Goal: Task Accomplishment & Management: Manage account settings

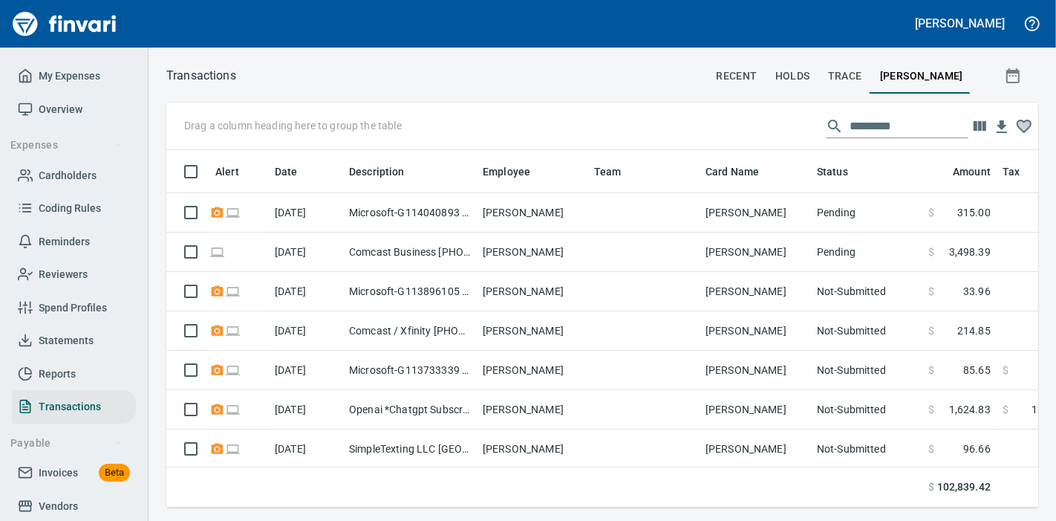
scroll to position [332, 847]
click at [45, 171] on span "Cardholders" at bounding box center [68, 175] width 58 height 19
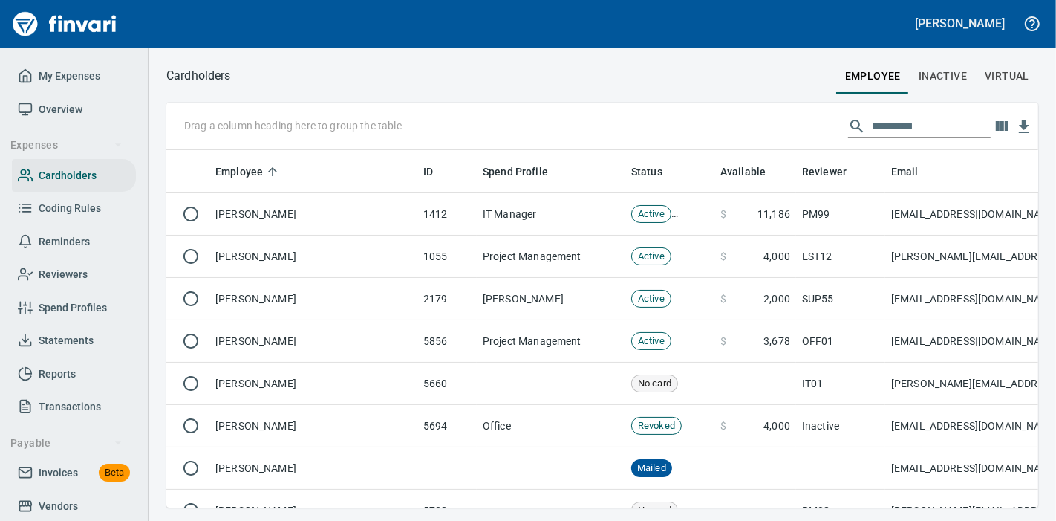
scroll to position [332, 847]
click at [881, 134] on input "text" at bounding box center [931, 126] width 119 height 24
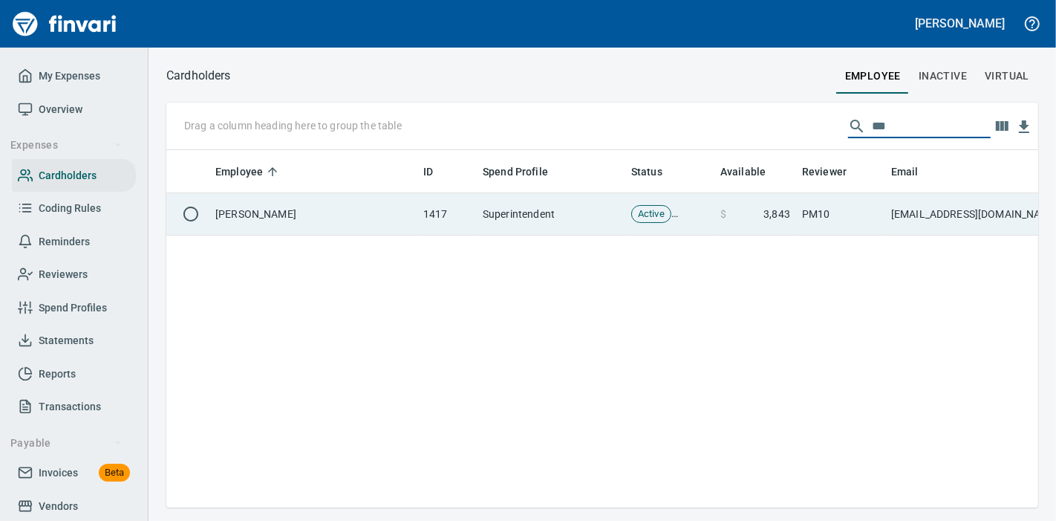
type input "***"
click at [714, 218] on td "$ 3,843" at bounding box center [755, 214] width 82 height 42
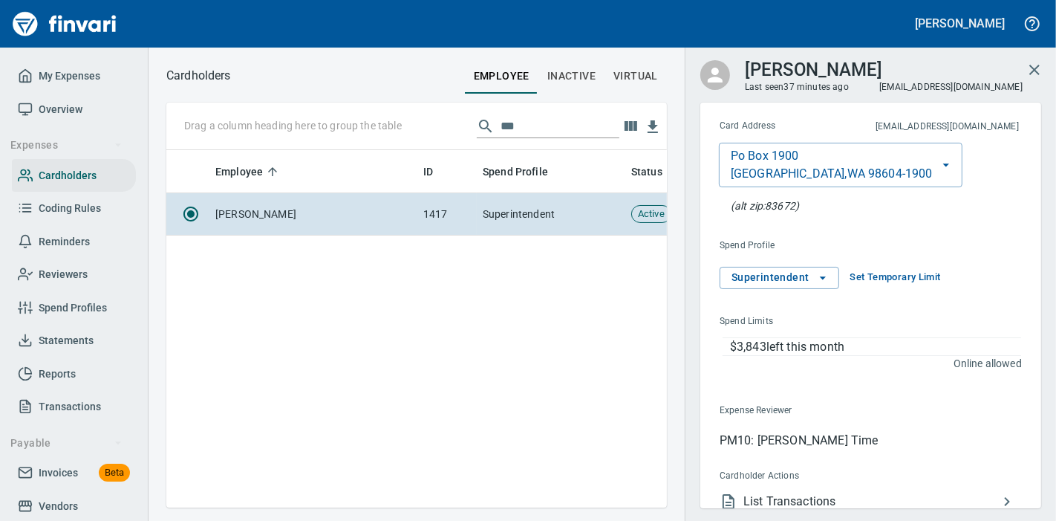
scroll to position [203, 0]
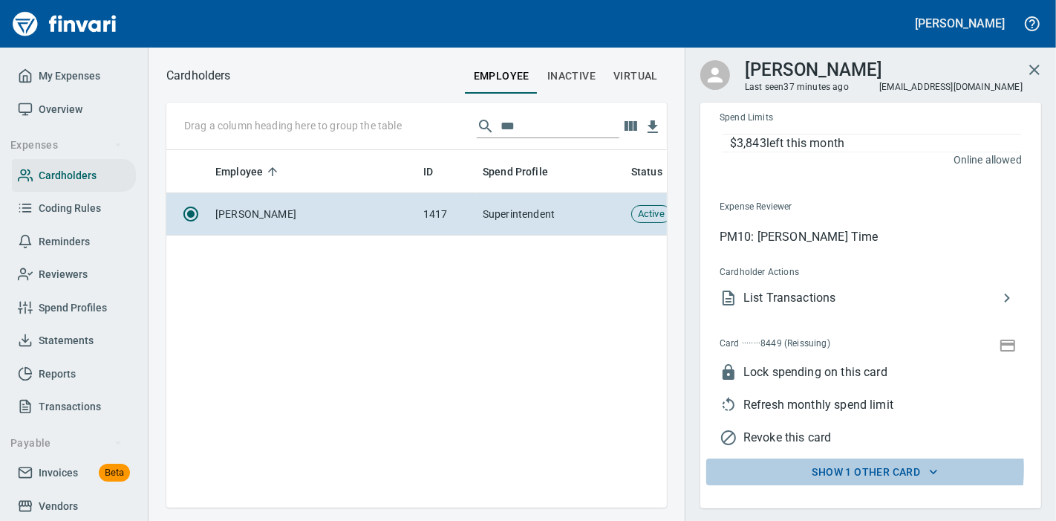
click at [835, 467] on span "Show 1 other card" at bounding box center [875, 472] width 308 height 19
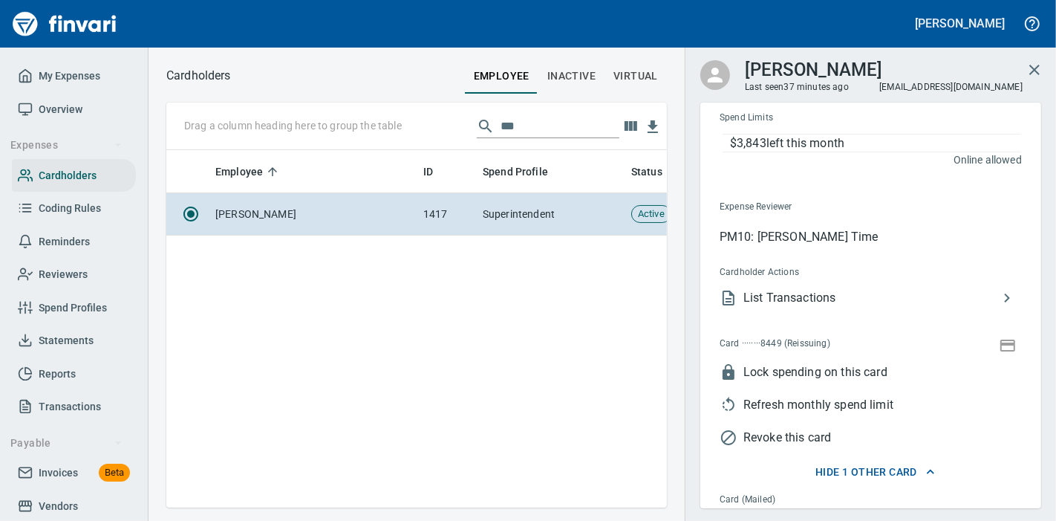
scroll to position [353, 0]
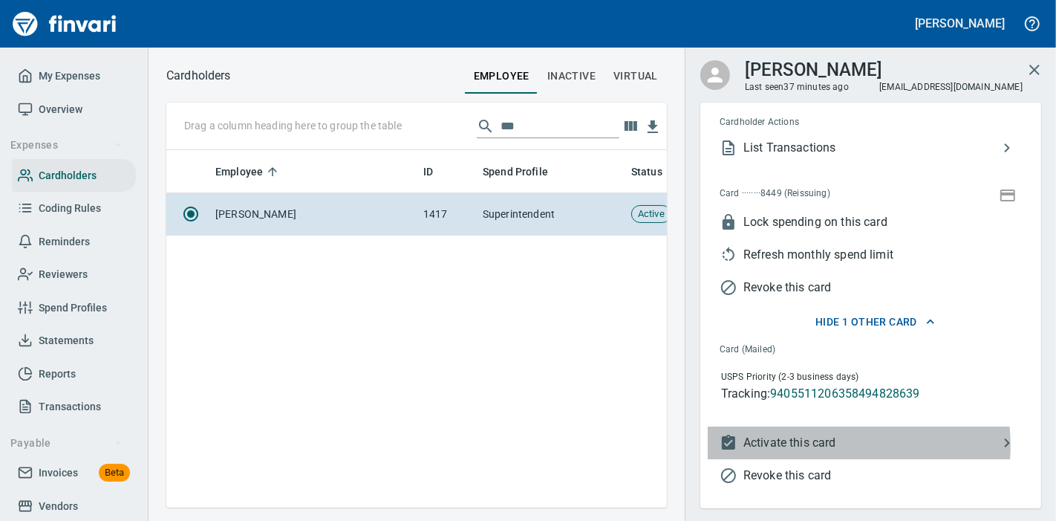
click at [816, 445] on span "Activate this card" at bounding box center [870, 443] width 255 height 18
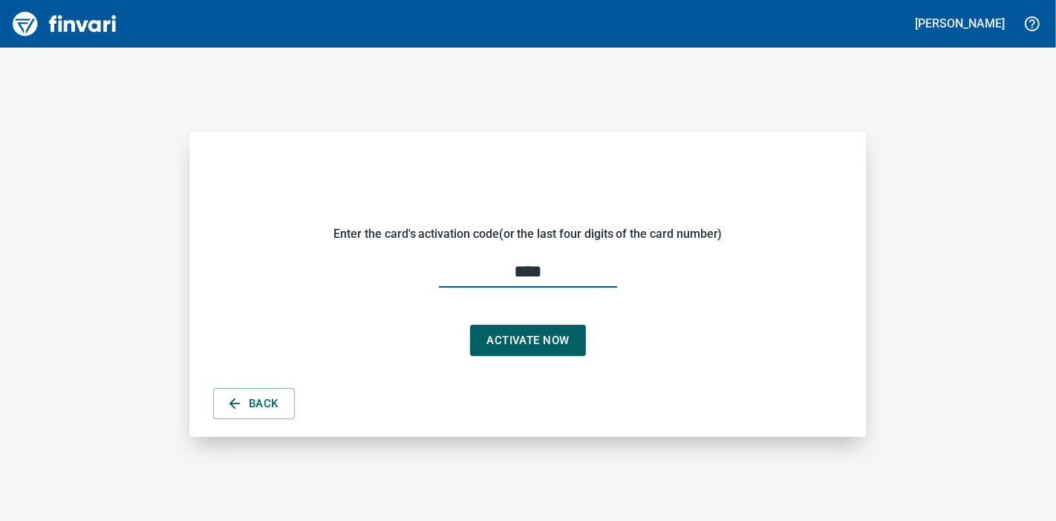
type input "****"
click at [553, 333] on span "Activate Now" at bounding box center [527, 339] width 82 height 19
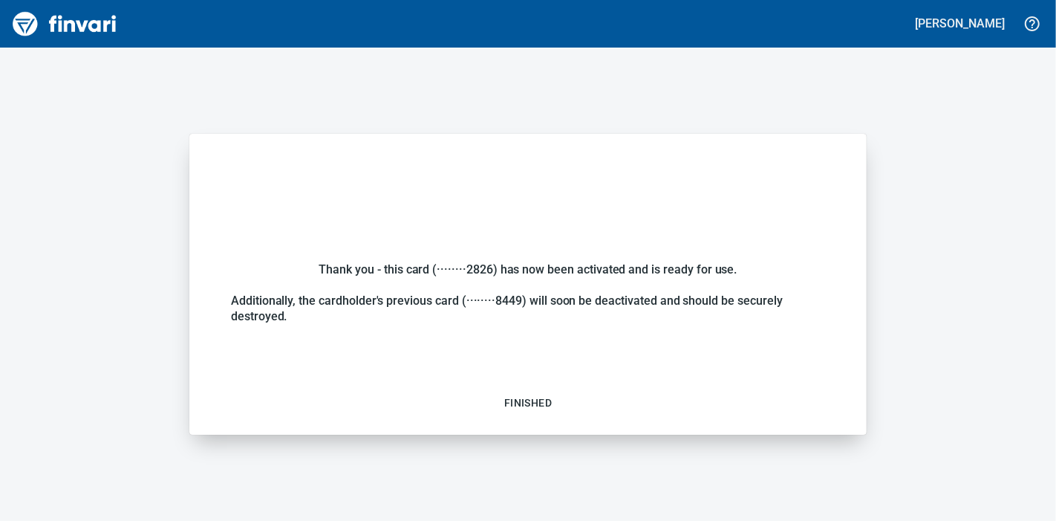
click at [524, 406] on span "Finished" at bounding box center [528, 403] width 48 height 19
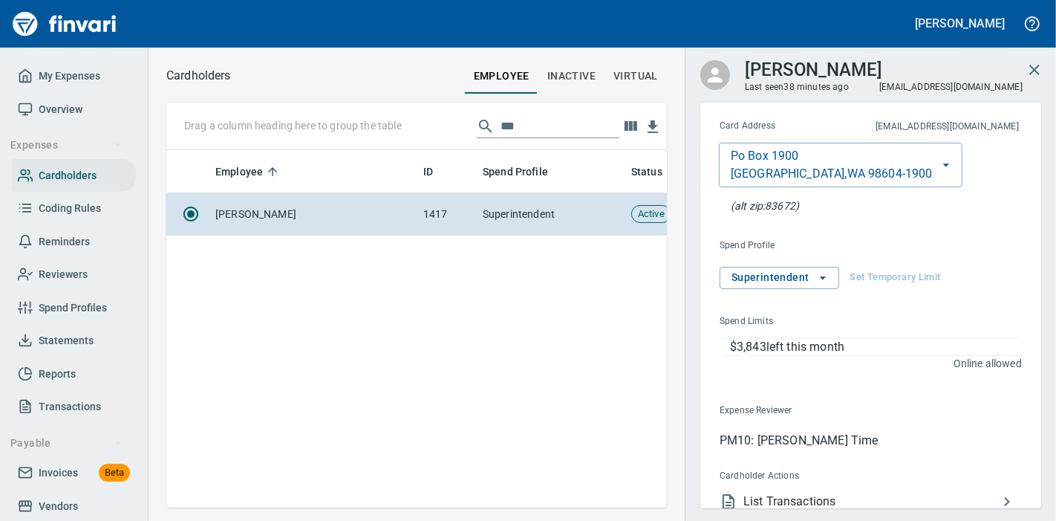
scroll to position [332, 488]
